Goal: Navigation & Orientation: Go to known website

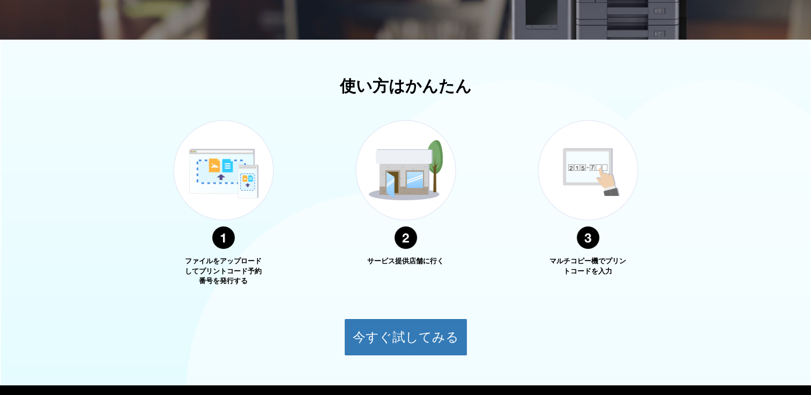
scroll to position [365, 0]
